Goal: Task Accomplishment & Management: Manage account settings

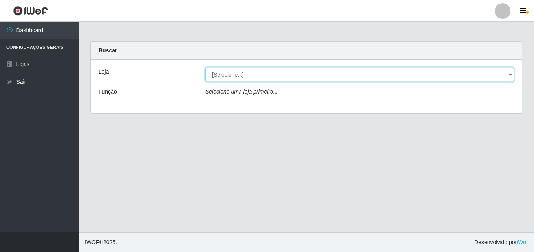
click at [255, 77] on select "[Selecione...] Iskisita Atakado - Centro de Distribuição" at bounding box center [359, 75] width 309 height 14
select select "425"
click at [205, 68] on select "[Selecione...] Iskisita Atakado - Centro de Distribuição" at bounding box center [359, 75] width 309 height 14
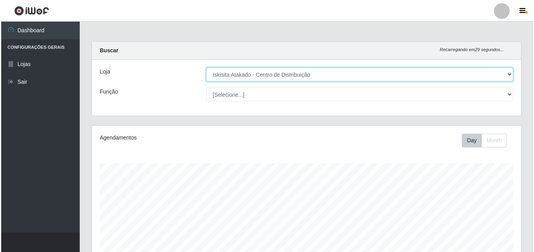
scroll to position [163, 429]
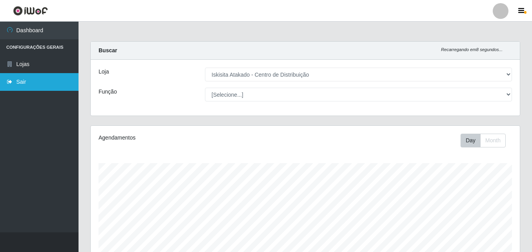
click at [31, 82] on link "Sair" at bounding box center [39, 82] width 79 height 18
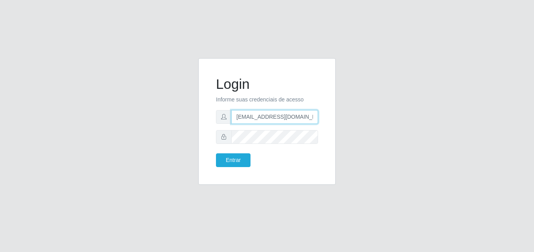
click at [295, 117] on input "[EMAIL_ADDRESS][DOMAIN_NAME]" at bounding box center [274, 117] width 87 height 14
drag, startPoint x: 254, startPoint y: 207, endPoint x: 259, endPoint y: 187, distance: 20.4
click at [255, 204] on div "Login Informe suas credenciais de acesso wellington.camara.martins@gmail.com En…" at bounding box center [267, 126] width 534 height 252
click at [193, 136] on div "Login Informe suas credenciais de acesso wellington.camara.martins@gmail.com En…" at bounding box center [266, 126] width 149 height 136
click at [271, 121] on input "wellington.camara.martins@gmail.com" at bounding box center [274, 117] width 87 height 14
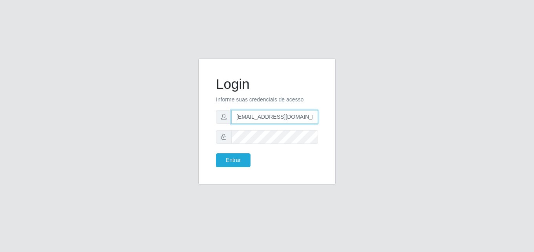
type input "ara.martins@gmail.com"
drag, startPoint x: 305, startPoint y: 117, endPoint x: 210, endPoint y: 117, distance: 95.0
click at [203, 114] on div "Login Informe suas credenciais de acesso ara.martins@gmail.com Entrar" at bounding box center [266, 121] width 137 height 126
click at [253, 118] on input "text" at bounding box center [274, 117] width 87 height 14
type input "ilana@iskisita.com.br"
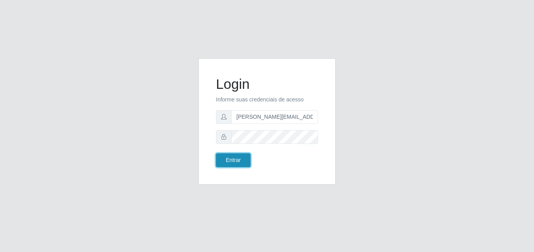
click at [230, 163] on button "Entrar" at bounding box center [233, 160] width 35 height 14
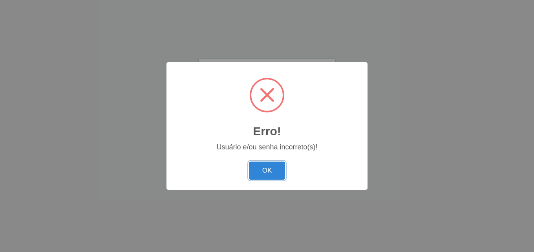
drag, startPoint x: 267, startPoint y: 177, endPoint x: 267, endPoint y: 172, distance: 5.1
click at [267, 177] on button "OK" at bounding box center [267, 170] width 37 height 18
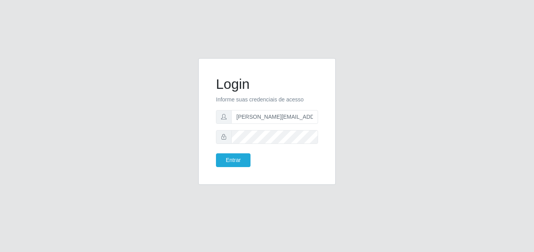
click at [225, 136] on icon at bounding box center [223, 136] width 5 height 5
click at [198, 130] on div "Login Informe suas credenciais de acesso ilana@iskisita.com.br Entrar" at bounding box center [266, 121] width 137 height 126
click at [230, 165] on button "Entrar" at bounding box center [233, 160] width 35 height 14
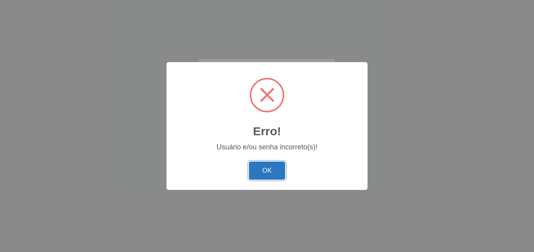
click at [270, 168] on button "OK" at bounding box center [267, 170] width 37 height 18
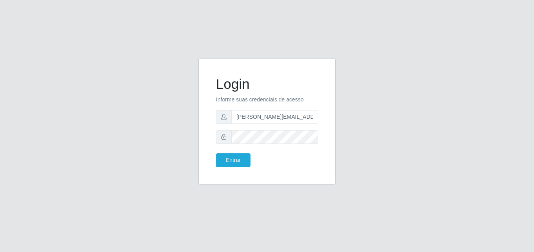
click at [286, 124] on form "Login Informe suas credenciais de acesso ilana@iskisita.com.br Entrar" at bounding box center [267, 121] width 102 height 91
click at [290, 119] on input "ilana@iskisita.com.br" at bounding box center [274, 117] width 87 height 14
